Goal: Transaction & Acquisition: Purchase product/service

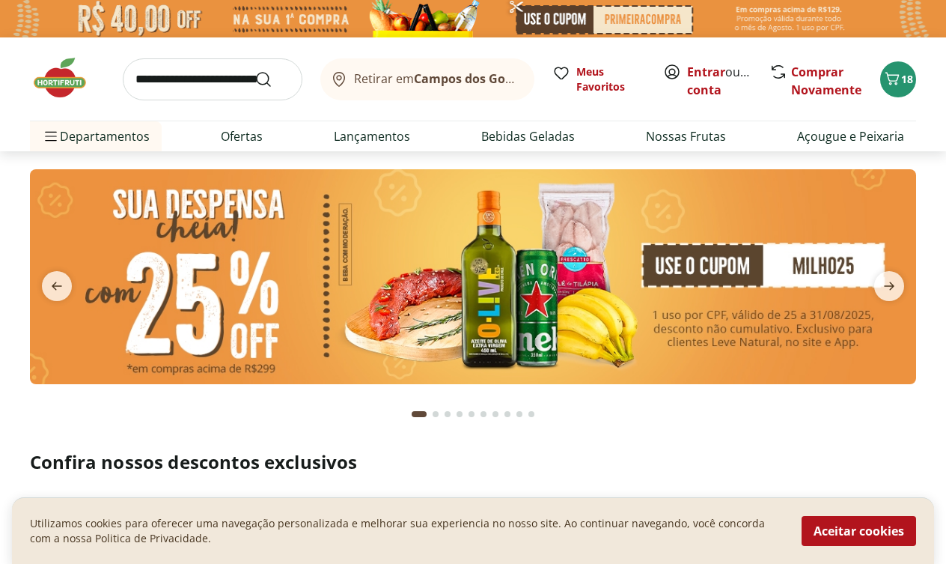
type input "*"
click at [885, 282] on icon "next" at bounding box center [889, 286] width 18 height 18
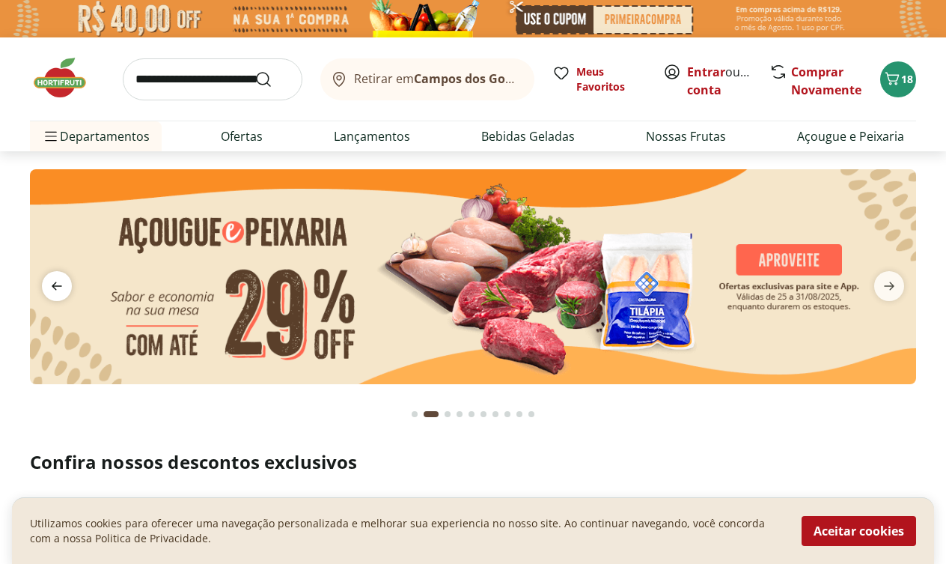
click at [55, 277] on icon "previous" at bounding box center [57, 286] width 18 height 18
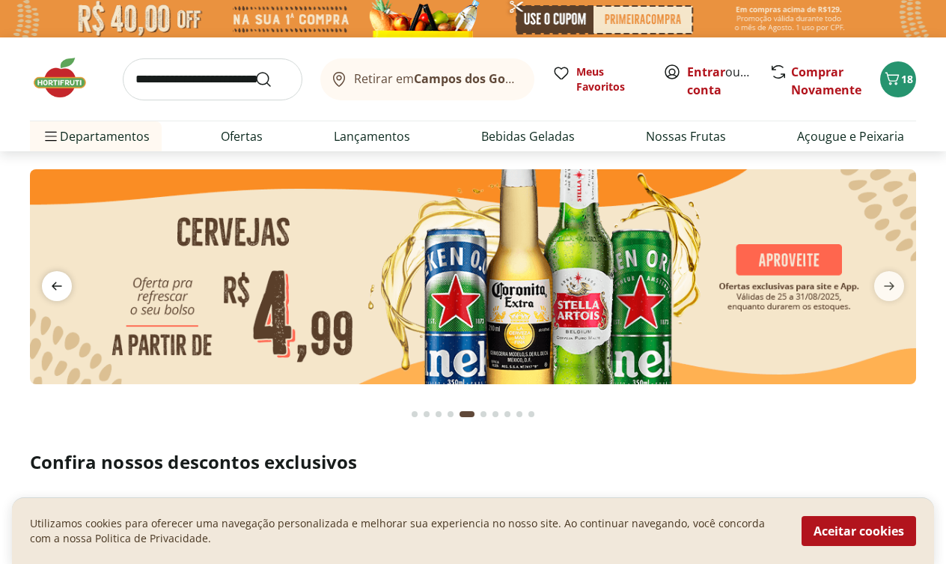
click at [58, 290] on icon "previous" at bounding box center [57, 286] width 18 height 18
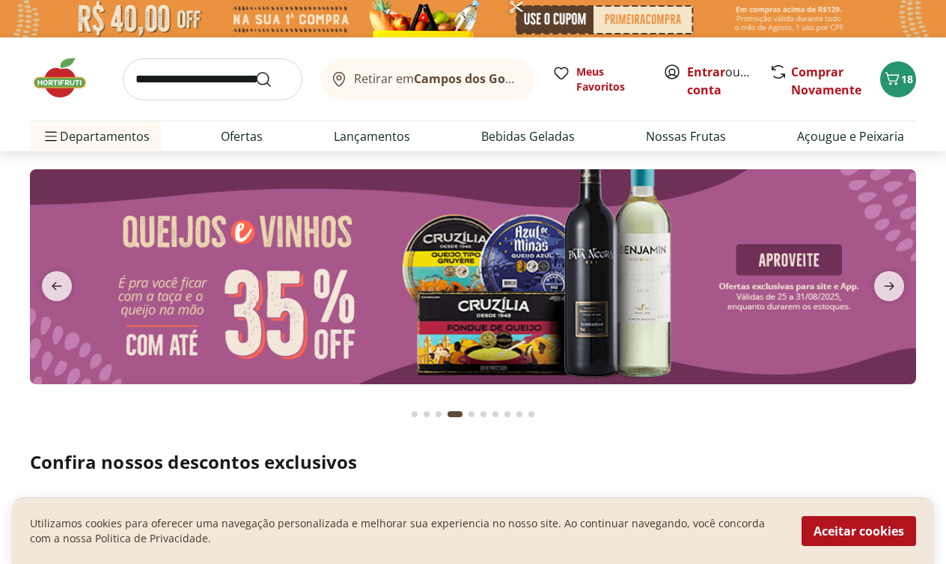
click at [535, 251] on img at bounding box center [473, 276] width 886 height 215
select select "**********"
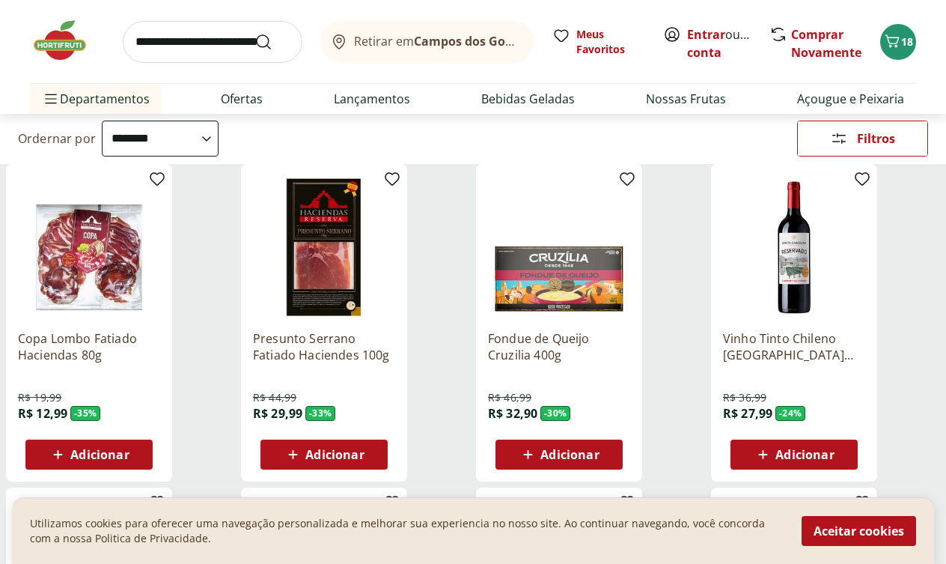
scroll to position [132, 0]
